Goal: Information Seeking & Learning: Check status

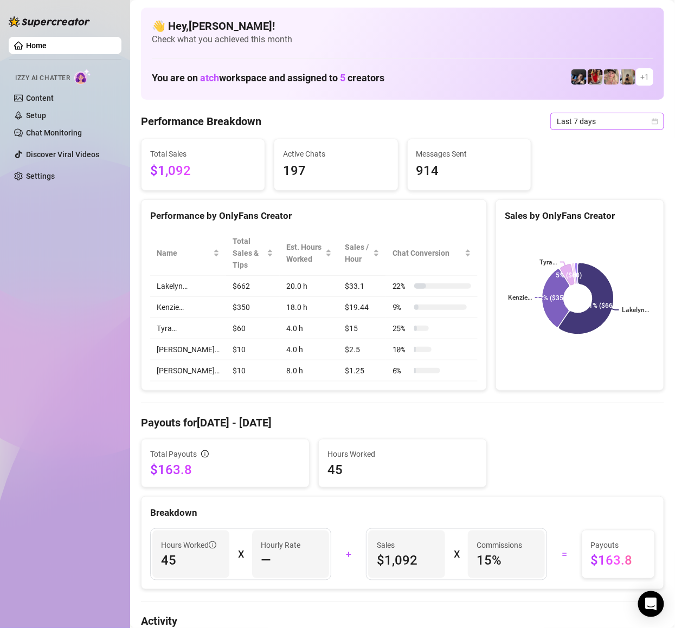
click at [612, 114] on span "Last 7 days" at bounding box center [607, 121] width 101 height 16
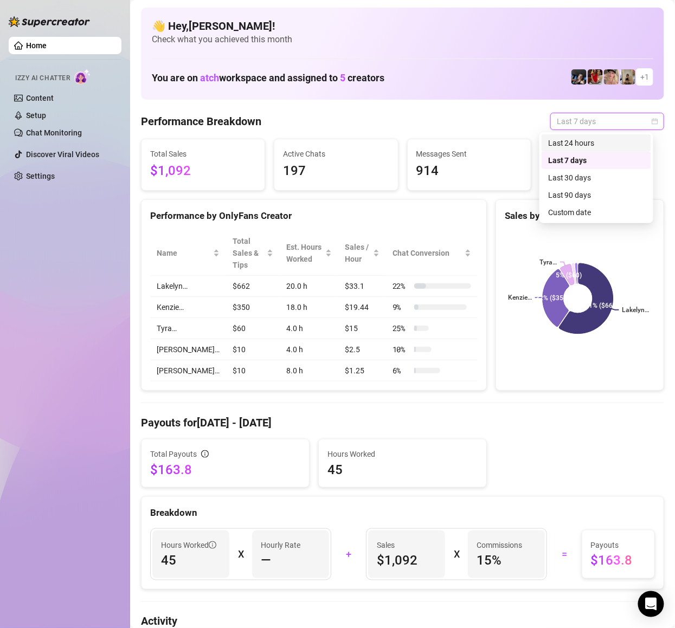
click at [598, 144] on div "Last 24 hours" at bounding box center [596, 143] width 96 height 12
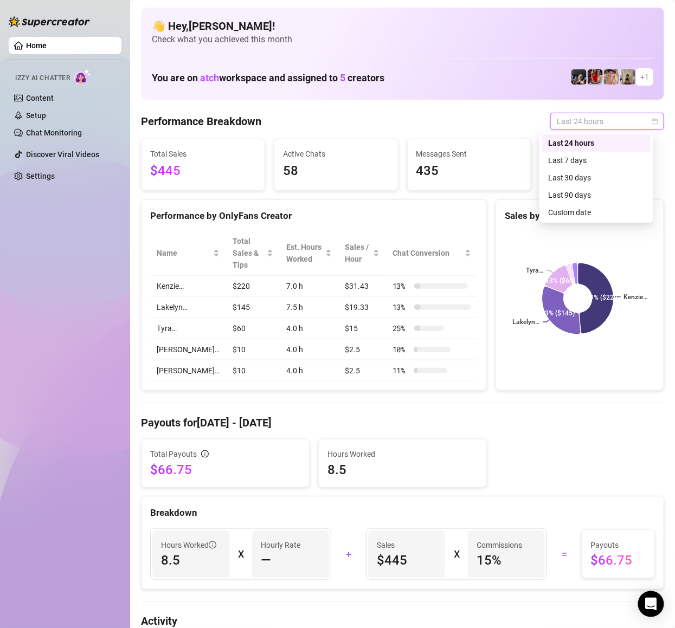
click at [612, 117] on span "Last 24 hours" at bounding box center [607, 121] width 101 height 16
click at [609, 139] on div "Last 24 hours" at bounding box center [596, 143] width 96 height 12
click at [593, 119] on span "Last 24 hours" at bounding box center [607, 121] width 101 height 16
click at [600, 156] on div "Last 7 days" at bounding box center [596, 160] width 96 height 12
click at [610, 118] on span "Last 24 hours" at bounding box center [607, 121] width 101 height 16
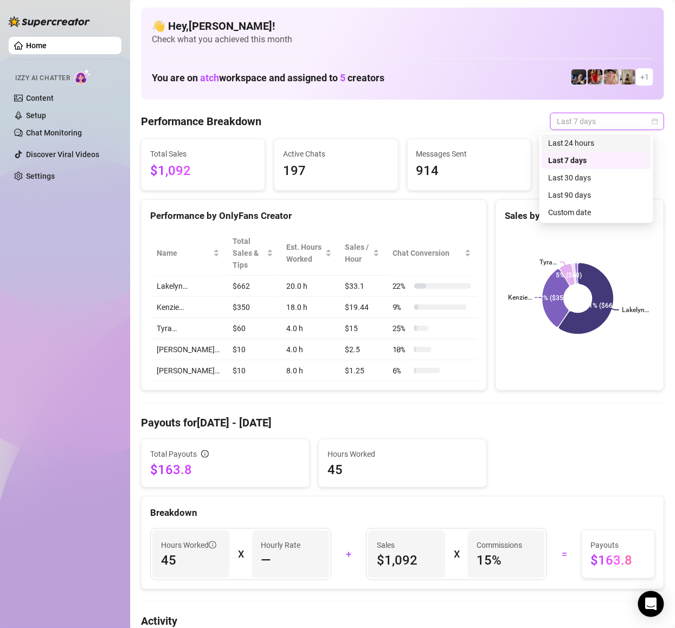
click at [594, 134] on div "Last 24 hours" at bounding box center [595, 142] width 109 height 17
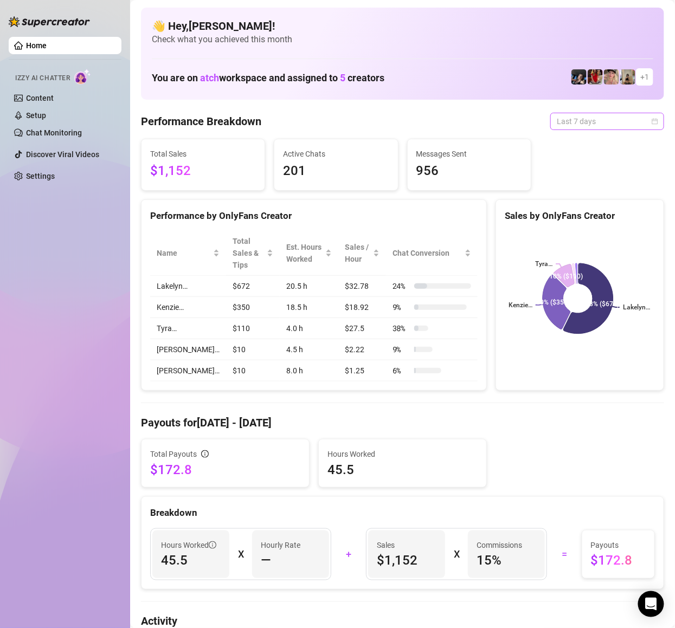
click at [591, 117] on span "Last 7 days" at bounding box center [607, 121] width 101 height 16
click at [578, 139] on div "Last 24 hours" at bounding box center [596, 143] width 96 height 12
click at [578, 117] on span "Last 7 days" at bounding box center [607, 121] width 101 height 16
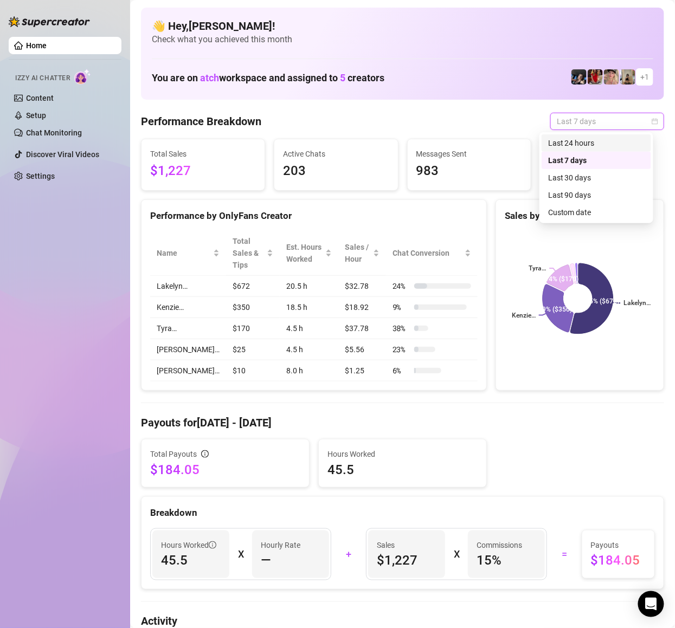
click at [579, 141] on div "Last 24 hours" at bounding box center [596, 143] width 96 height 12
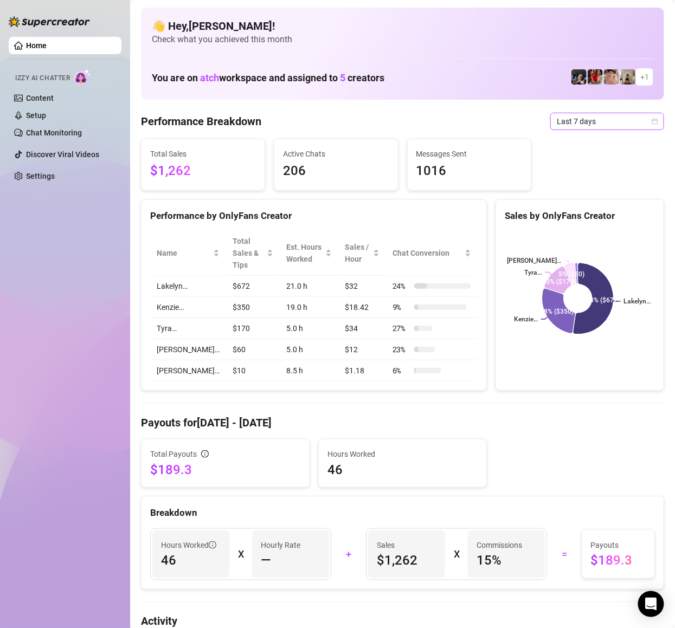
click at [591, 124] on span "Last 7 days" at bounding box center [607, 121] width 101 height 16
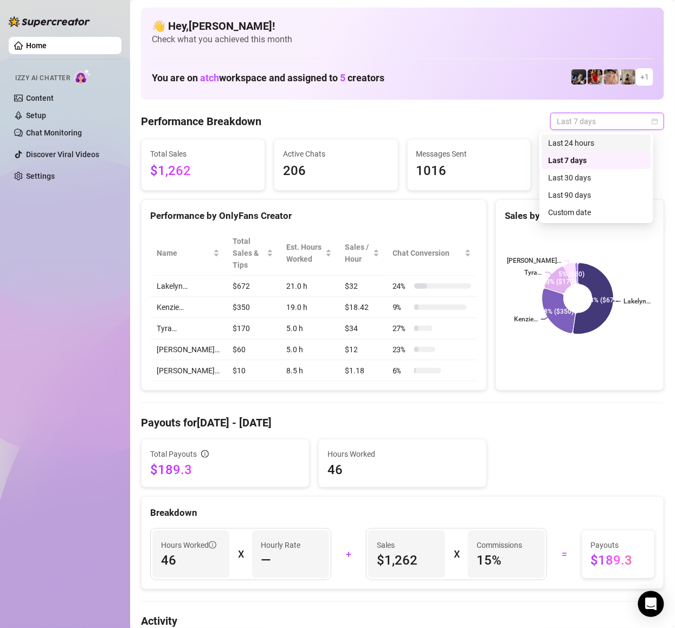
click at [585, 138] on div "Last 24 hours" at bounding box center [596, 143] width 96 height 12
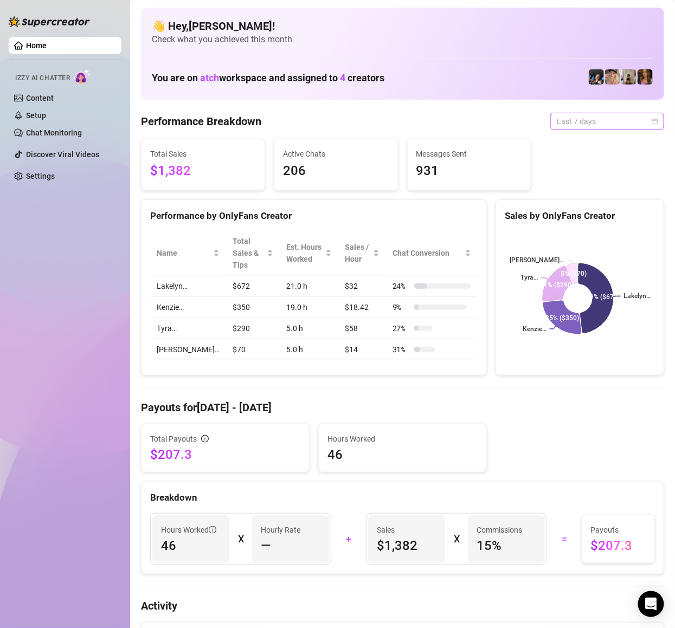
click at [590, 119] on span "Last 7 days" at bounding box center [607, 121] width 101 height 16
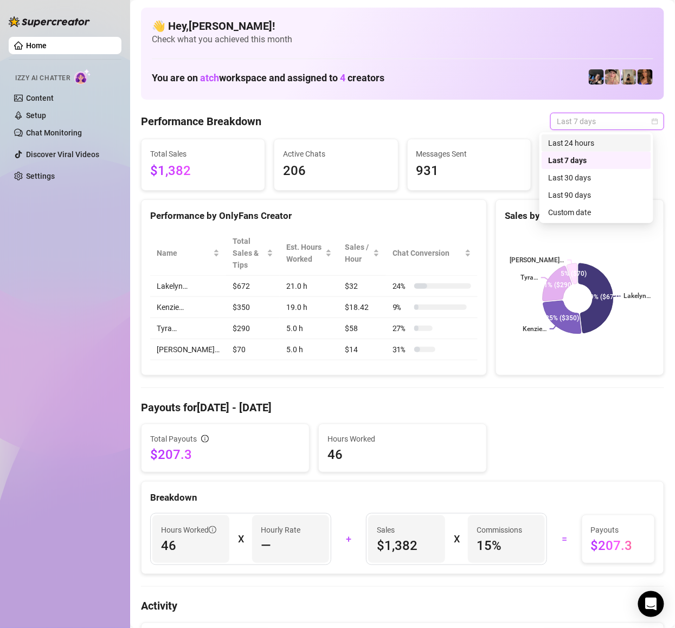
click at [580, 140] on div "Last 24 hours" at bounding box center [596, 143] width 96 height 12
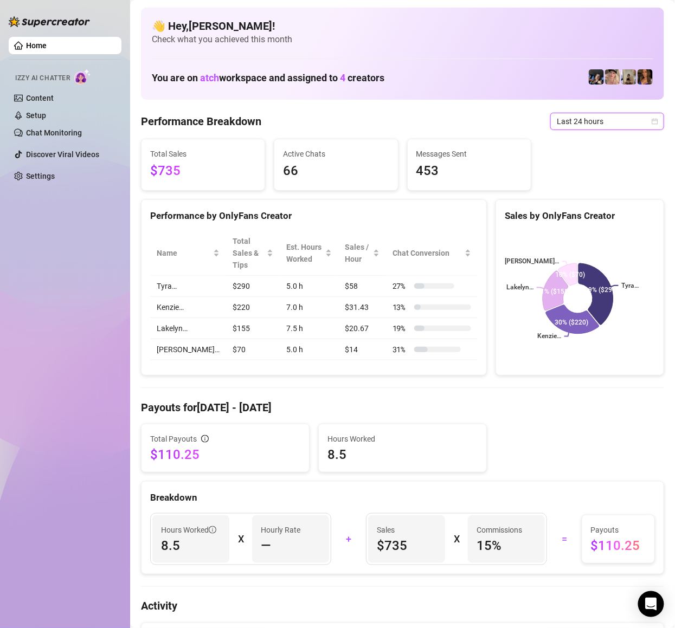
click at [79, 285] on div "Home Izzy AI Chatter Content Setup Chat Monitoring Discover Viral Videos Settin…" at bounding box center [65, 309] width 113 height 618
click at [57, 292] on div "Home Izzy AI Chatter Content Setup Chat Monitoring Discover Viral Videos Settin…" at bounding box center [65, 309] width 113 height 618
click at [67, 284] on div "Home Izzy AI Chatter Content Setup Chat Monitoring Discover Viral Videos Settin…" at bounding box center [65, 309] width 113 height 618
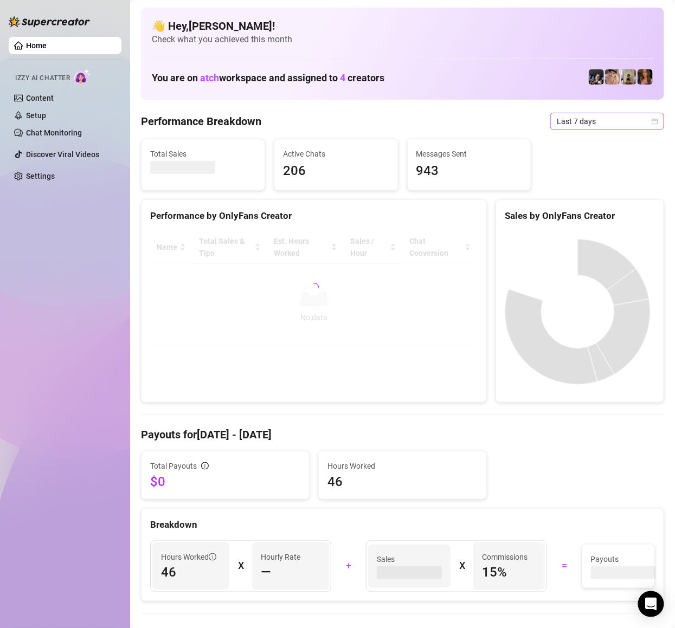
click at [588, 120] on span "Last 7 days" at bounding box center [607, 121] width 101 height 16
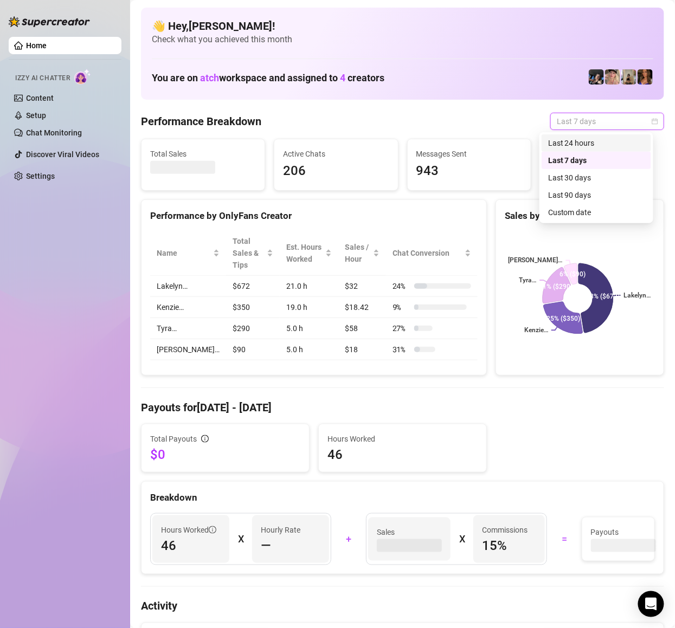
click at [583, 141] on div "Last 24 hours" at bounding box center [596, 143] width 96 height 12
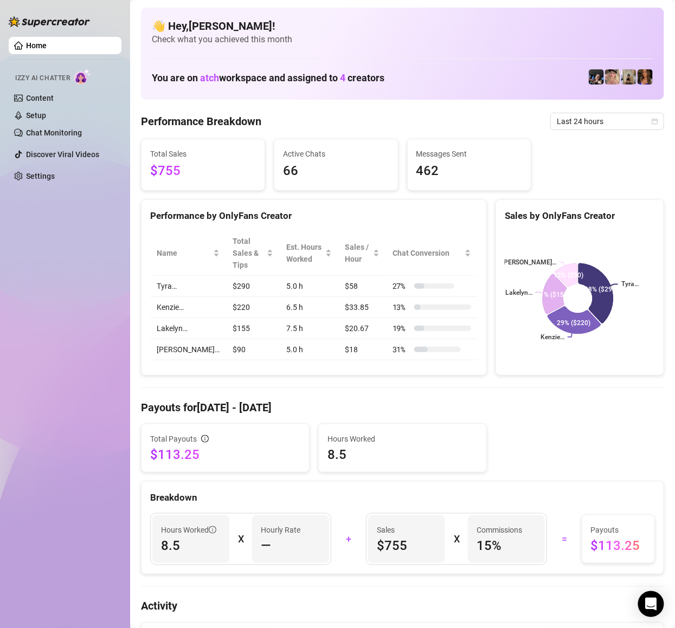
click at [59, 313] on div "Home Izzy AI Chatter Content Setup Chat Monitoring Discover Viral Videos Settin…" at bounding box center [65, 309] width 113 height 618
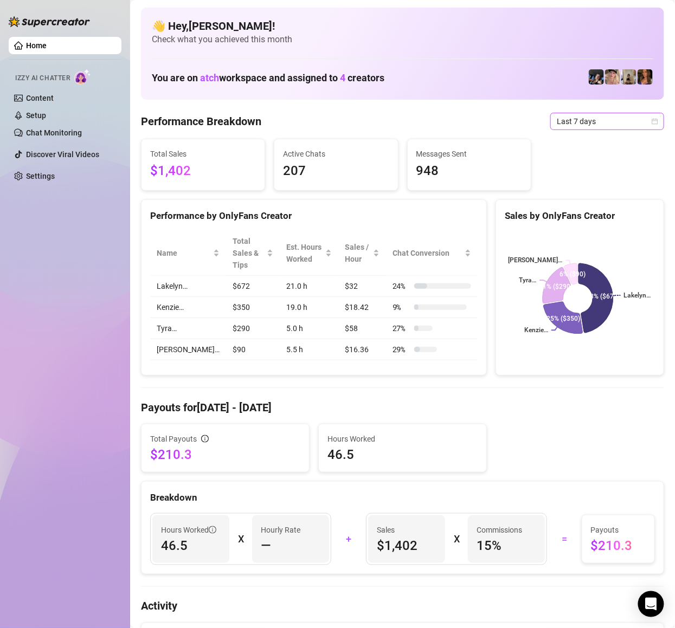
click at [586, 115] on span "Last 7 days" at bounding box center [607, 121] width 101 height 16
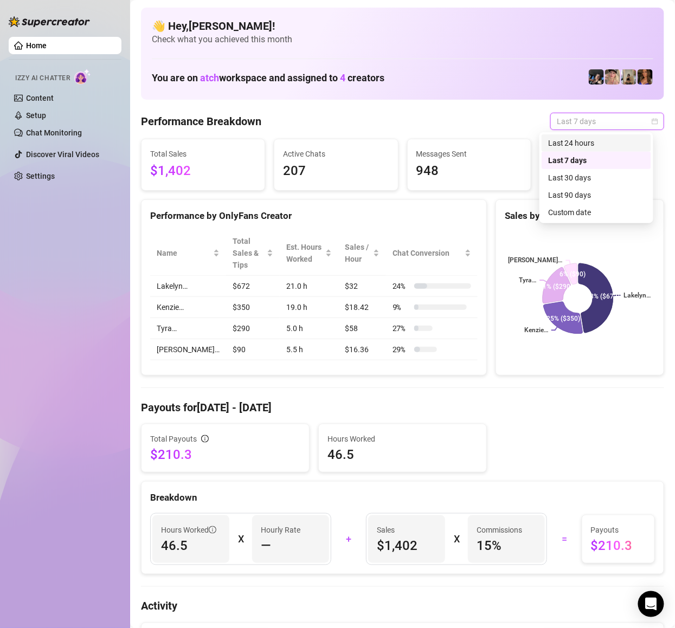
click at [590, 142] on div "Last 24 hours" at bounding box center [596, 143] width 96 height 12
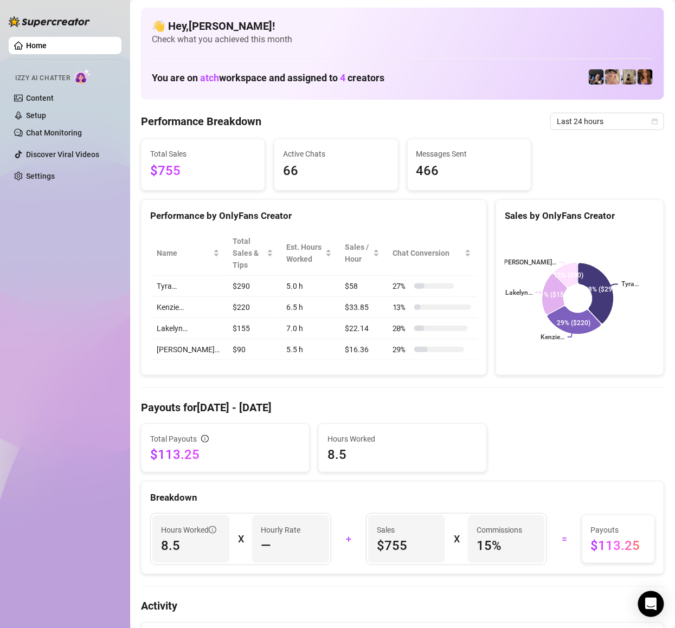
click at [579, 455] on div "Total Payouts $113.25 Hours Worked 8.5" at bounding box center [403, 448] width 532 height 49
click at [606, 451] on div "Total Payouts $113.25 Hours Worked 8.5" at bounding box center [403, 448] width 532 height 49
click at [13, 318] on div "Home Izzy AI Chatter Content Setup Chat Monitoring Discover Viral Videos Settin…" at bounding box center [65, 309] width 113 height 618
click at [56, 249] on div "Home Izzy AI Chatter Content Setup Chat Monitoring Discover Viral Videos Settin…" at bounding box center [65, 309] width 113 height 618
click at [42, 257] on div "Home Izzy AI Chatter Content Setup Chat Monitoring Discover Viral Videos Settin…" at bounding box center [65, 309] width 113 height 618
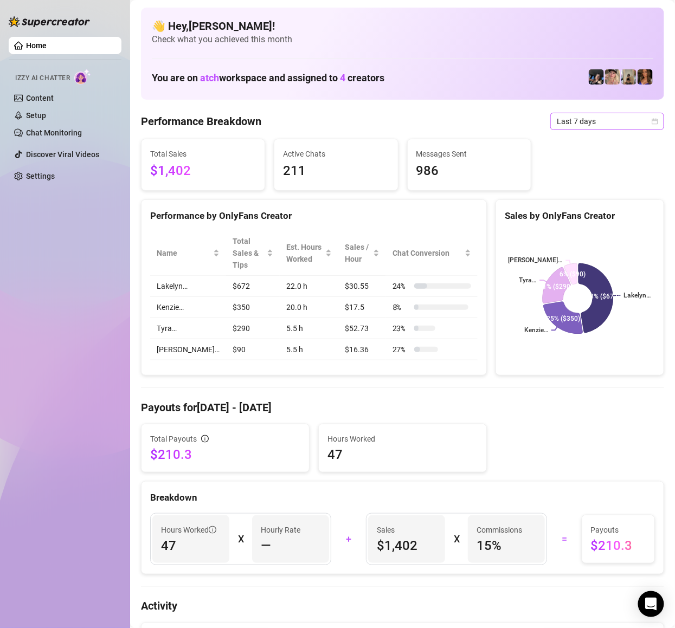
click at [597, 121] on span "Last 7 days" at bounding box center [607, 121] width 101 height 16
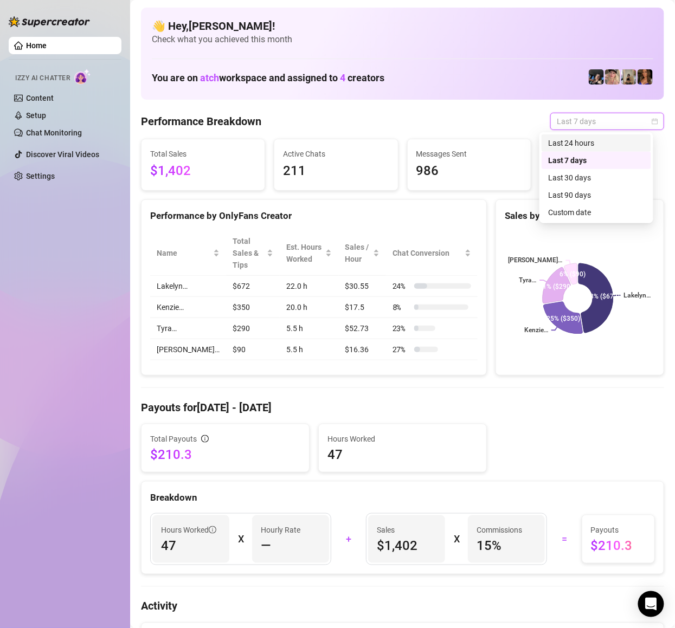
click at [598, 146] on div "Last 24 hours" at bounding box center [596, 143] width 96 height 12
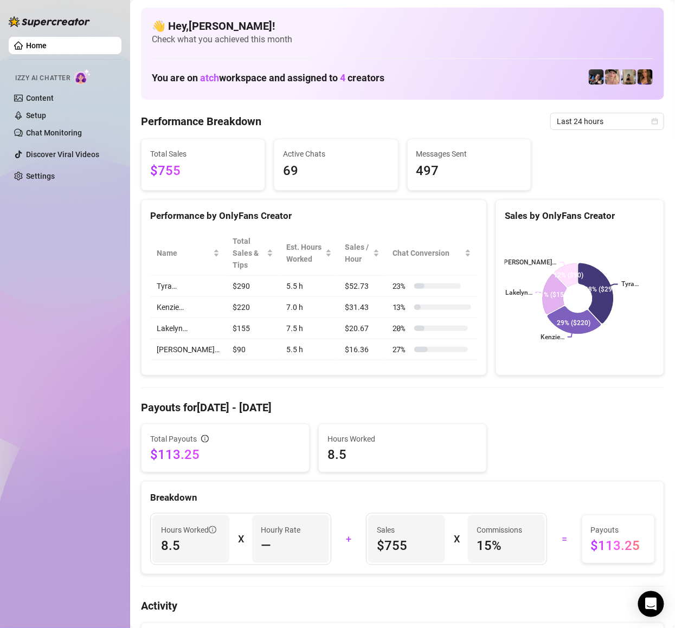
click at [280, 297] on td "7.0 h" at bounding box center [309, 307] width 59 height 21
click at [251, 297] on td "$220" at bounding box center [253, 307] width 54 height 21
click at [111, 205] on div "Home Izzy AI Chatter Content Setup Chat Monitoring Discover Viral Videos Settin…" at bounding box center [65, 309] width 113 height 618
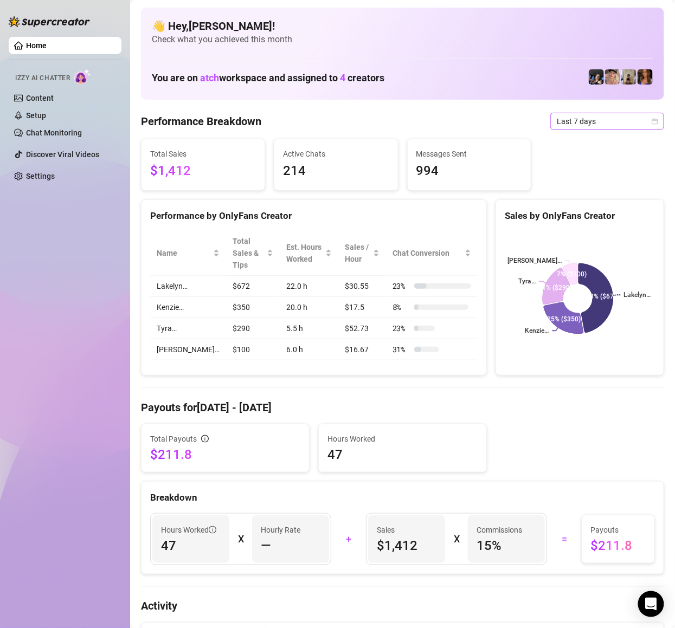
click at [599, 120] on span "Last 7 days" at bounding box center [607, 121] width 101 height 16
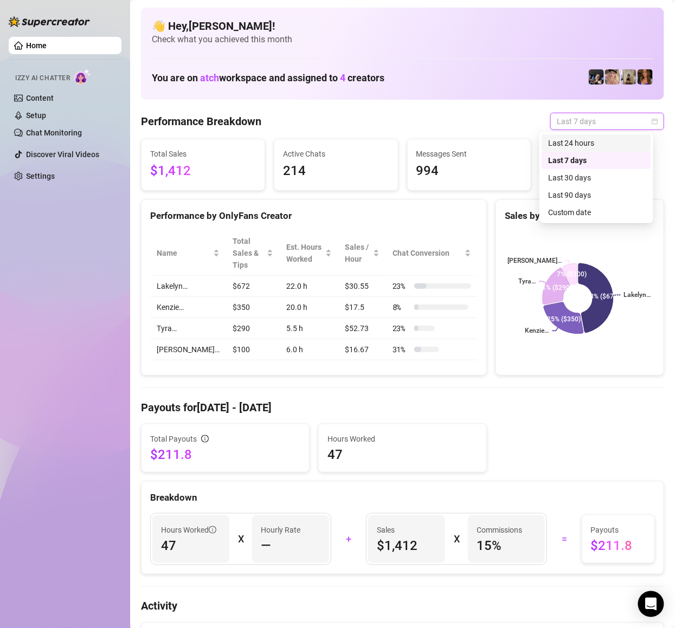
click at [558, 146] on div "Last 24 hours" at bounding box center [596, 143] width 96 height 12
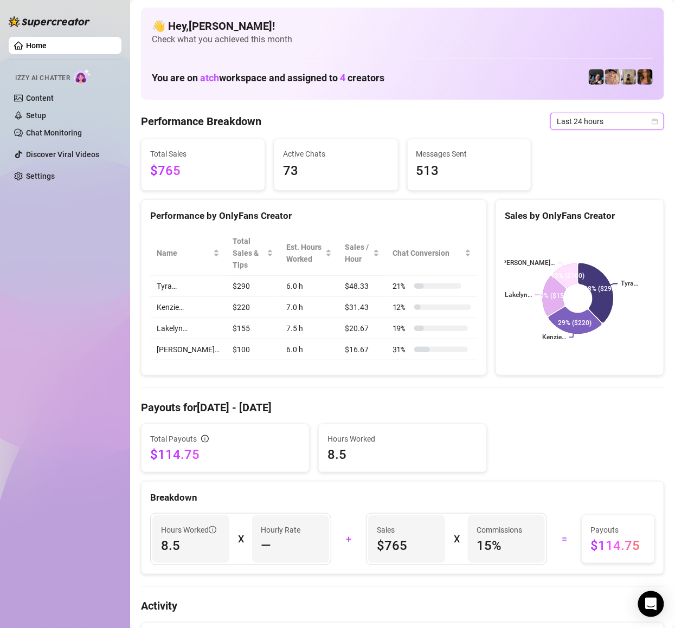
click at [81, 360] on div "Home Izzy AI Chatter Content Setup Chat Monitoring Discover Viral Videos Settin…" at bounding box center [65, 309] width 113 height 618
click at [81, 238] on div "Home Izzy AI Chatter Content Setup Chat Monitoring Discover Viral Videos Settin…" at bounding box center [65, 309] width 113 height 618
click at [82, 329] on div "Home Izzy AI Chatter Content Setup Chat Monitoring Discover Viral Videos Settin…" at bounding box center [65, 309] width 113 height 618
click at [65, 336] on div "Home Izzy AI Chatter Content Setup Chat Monitoring Discover Viral Videos Settin…" at bounding box center [65, 309] width 113 height 618
click at [43, 245] on div "Home Izzy AI Chatter Content Setup Chat Monitoring Discover Viral Videos Settin…" at bounding box center [65, 309] width 113 height 618
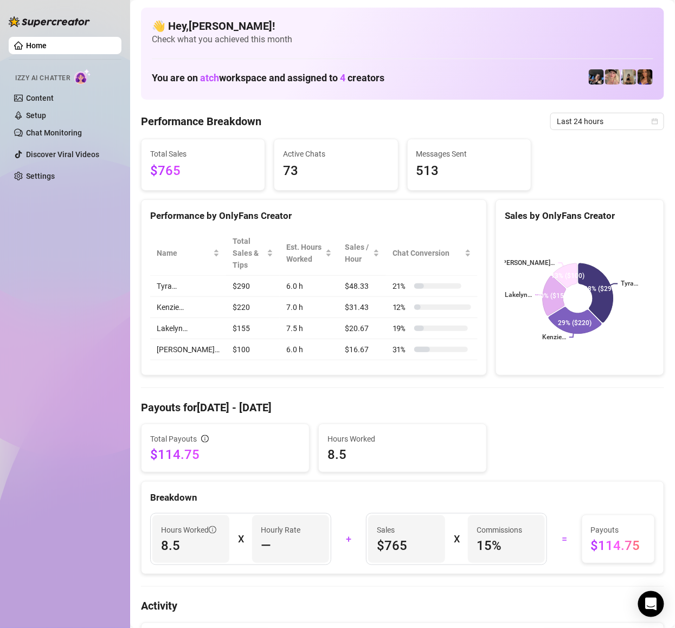
click at [89, 316] on div "Home Izzy AI Chatter Content Setup Chat Monitoring Discover Viral Videos Settin…" at bounding box center [65, 309] width 113 height 618
click at [81, 324] on div "Home Izzy AI Chatter Content Setup Chat Monitoring Discover Viral Videos Settin…" at bounding box center [65, 309] width 113 height 618
